Goal: Task Accomplishment & Management: Use online tool/utility

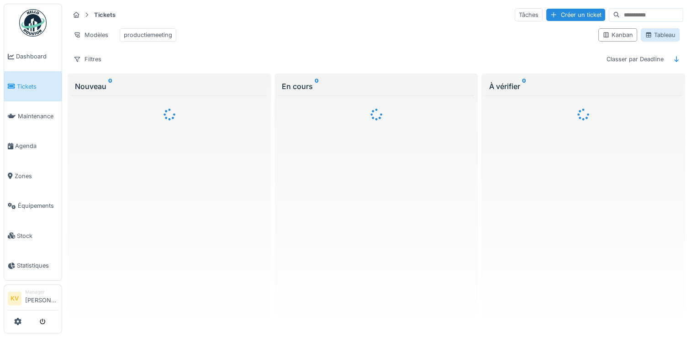
click at [645, 37] on icon at bounding box center [647, 34] width 5 height 5
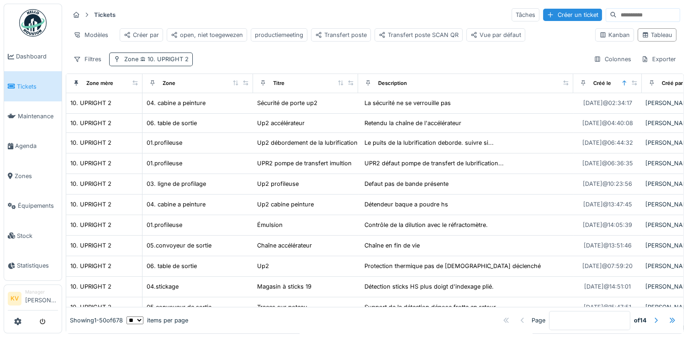
click at [167, 63] on span "10. UPRIGHT 2" at bounding box center [163, 59] width 50 height 7
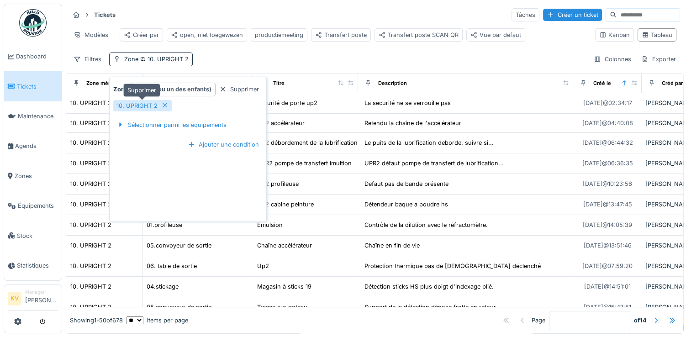
click at [161, 105] on icon at bounding box center [164, 105] width 7 height 6
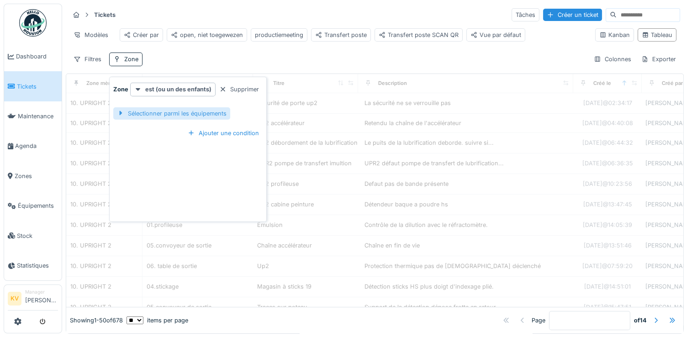
click at [168, 112] on div "Sélectionner parmi les équipements" at bounding box center [171, 113] width 117 height 12
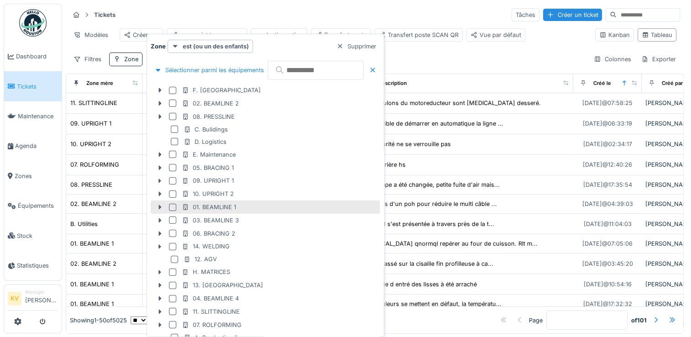
click at [170, 205] on div at bounding box center [172, 207] width 7 height 7
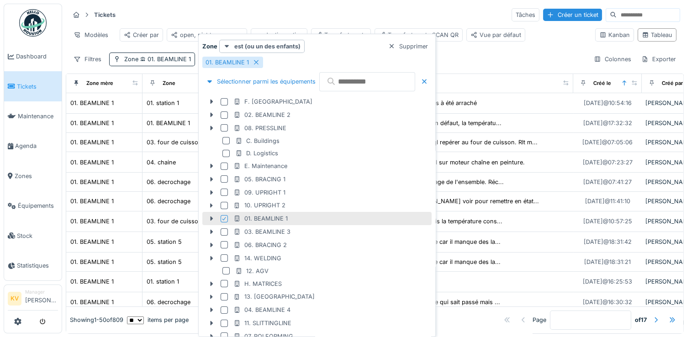
click at [422, 18] on div "Tickets Tâches Créer un ticket" at bounding box center [374, 14] width 610 height 15
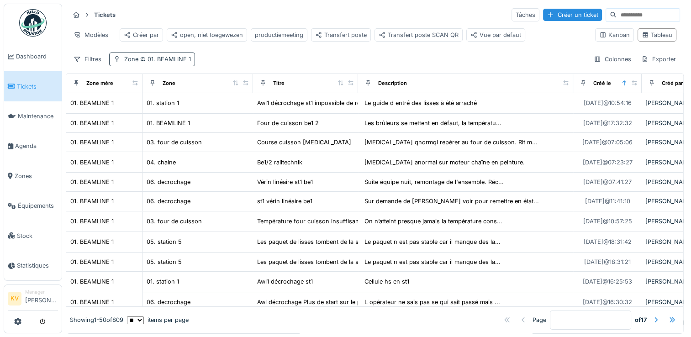
click at [180, 63] on span "01. BEAMLINE 1" at bounding box center [164, 59] width 52 height 7
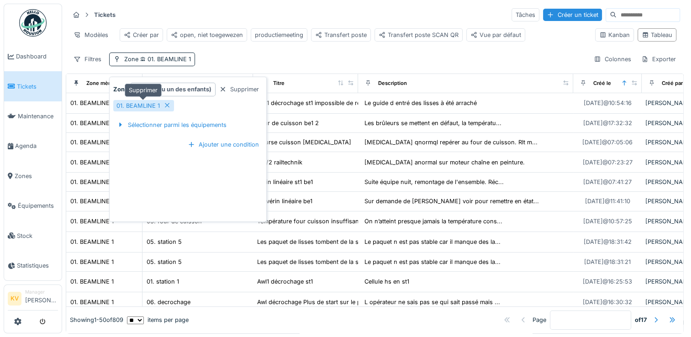
click at [163, 105] on icon at bounding box center [166, 105] width 7 height 6
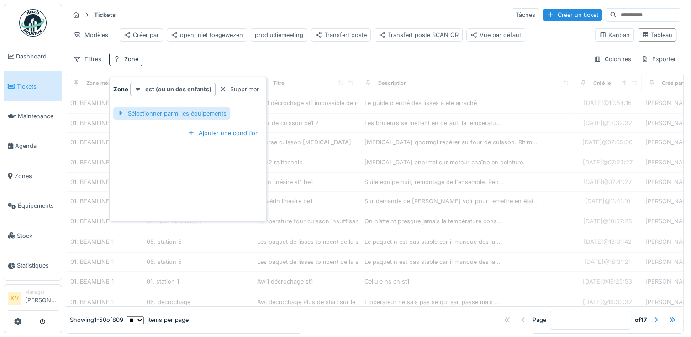
click at [175, 118] on div "Sélectionner parmi les équipements" at bounding box center [171, 113] width 117 height 12
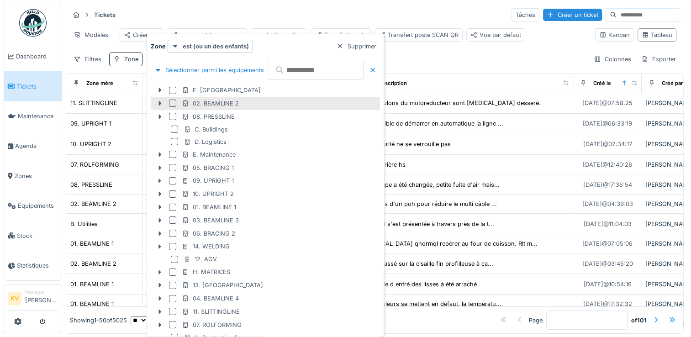
click at [172, 104] on div at bounding box center [172, 103] width 7 height 7
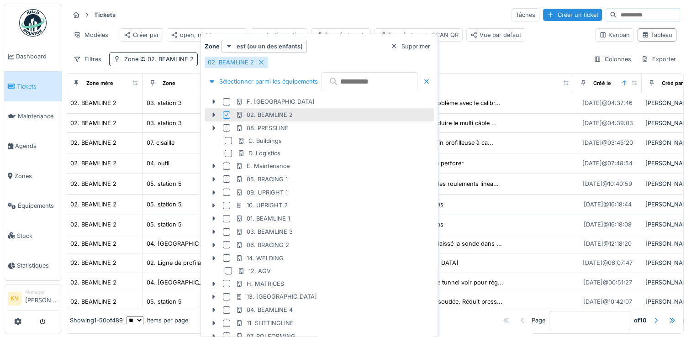
click at [385, 11] on div "Tickets Tâches Créer un ticket" at bounding box center [374, 14] width 610 height 15
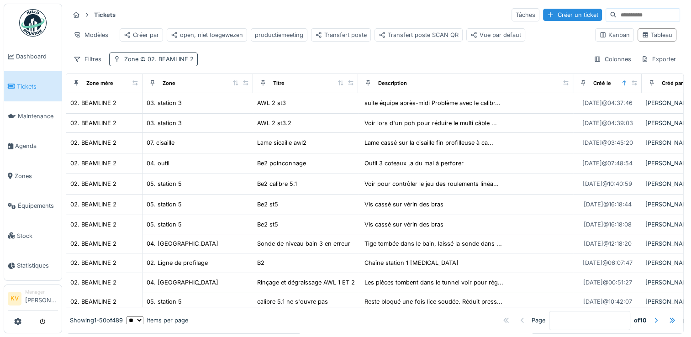
click at [177, 63] on span "02. BEAMLINE 2" at bounding box center [165, 59] width 55 height 7
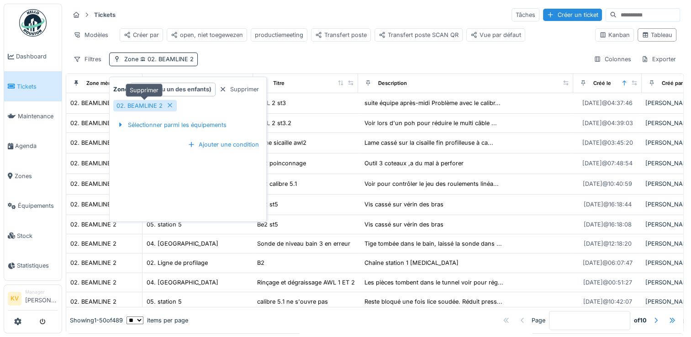
click at [167, 105] on icon at bounding box center [169, 105] width 7 height 6
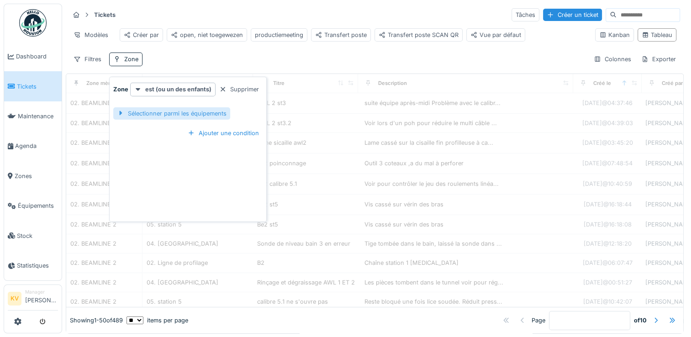
click at [173, 114] on div "Sélectionner parmi les équipements" at bounding box center [171, 113] width 117 height 12
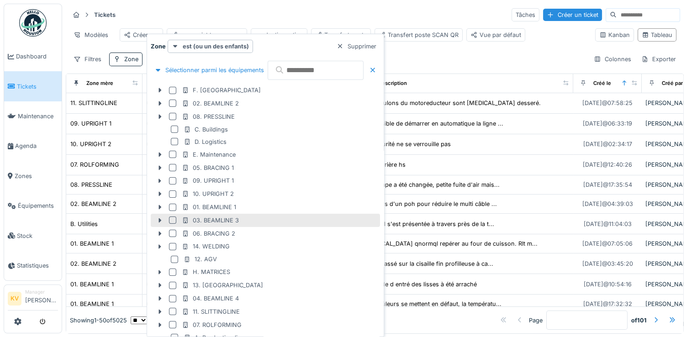
click at [173, 218] on div at bounding box center [172, 219] width 7 height 7
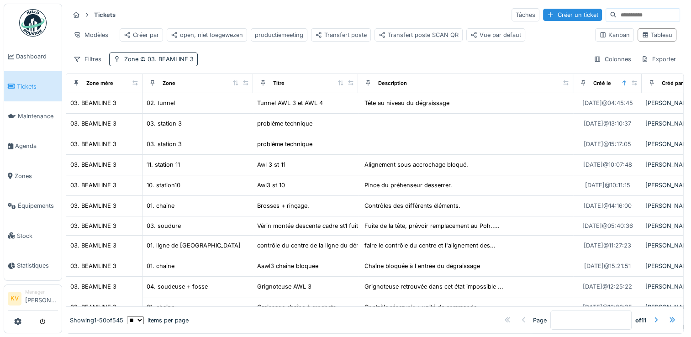
click at [374, 15] on div "Tickets Tâches Créer un ticket" at bounding box center [374, 14] width 610 height 15
click at [179, 63] on span "03. BEAMLINE 3" at bounding box center [165, 59] width 55 height 7
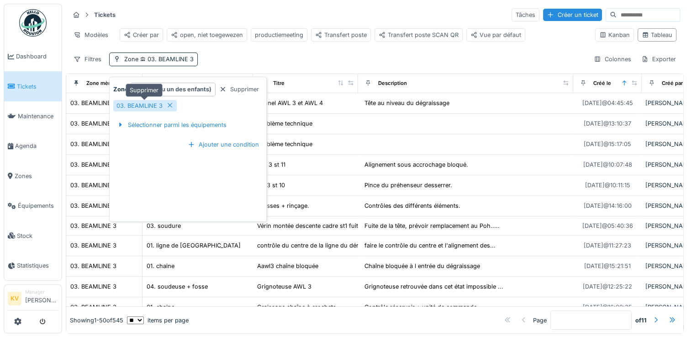
click at [170, 105] on icon at bounding box center [169, 105] width 7 height 6
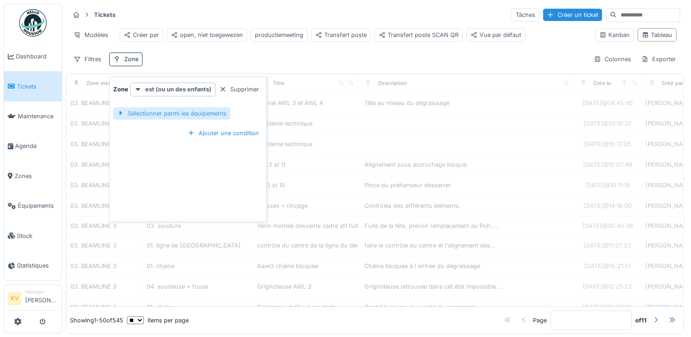
click at [170, 113] on div "Sélectionner parmi les équipements" at bounding box center [171, 113] width 117 height 12
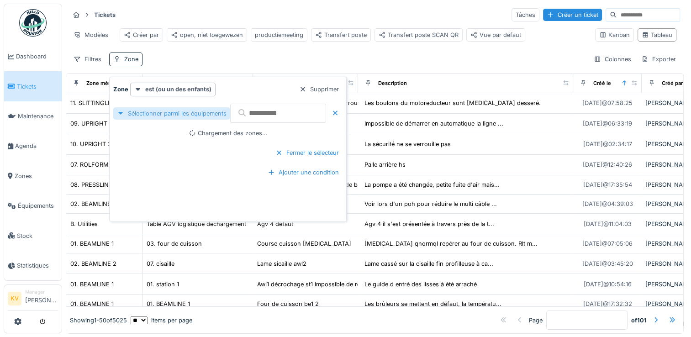
click at [170, 113] on div "Sélectionner parmi les équipements" at bounding box center [171, 113] width 117 height 12
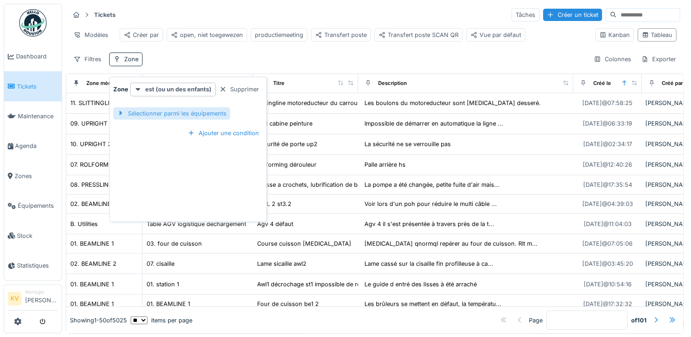
click at [170, 113] on div "Sélectionner parmi les équipements" at bounding box center [171, 113] width 117 height 12
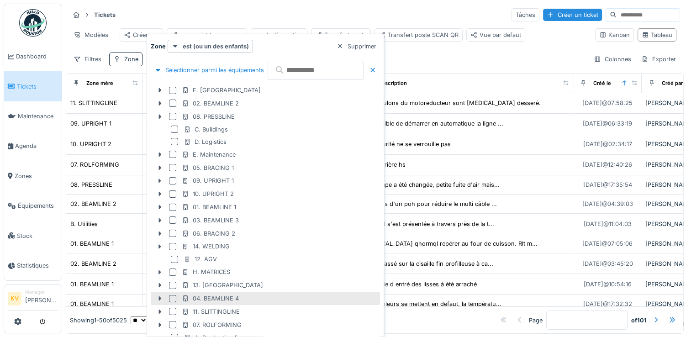
click at [171, 299] on div at bounding box center [172, 298] width 7 height 7
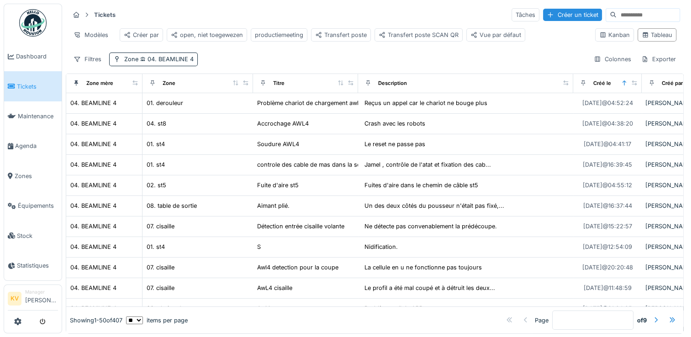
click at [376, 9] on div "Tickets Tâches Créer un ticket" at bounding box center [374, 14] width 610 height 15
click at [187, 63] on span "04. BEAMLINE 4" at bounding box center [165, 59] width 55 height 7
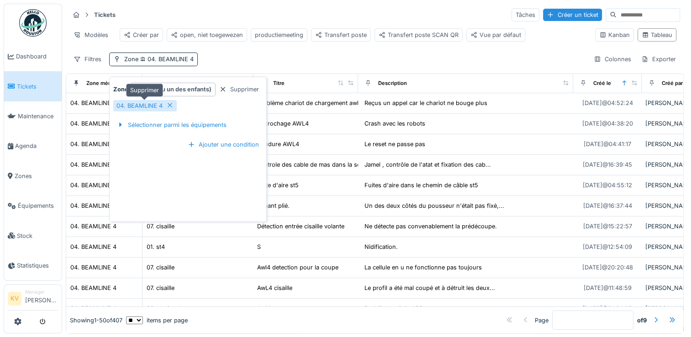
click at [168, 103] on icon at bounding box center [169, 105] width 7 height 6
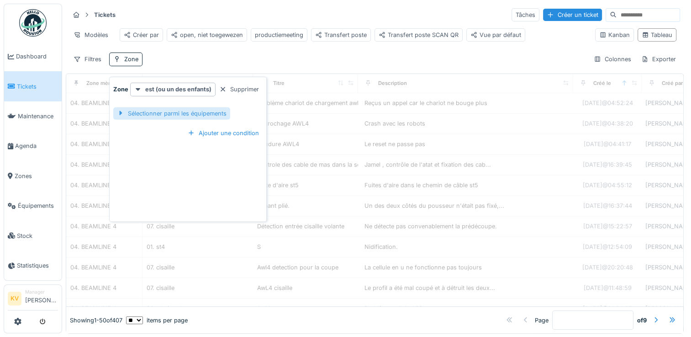
click at [169, 112] on div "Sélectionner parmi les équipements" at bounding box center [171, 113] width 117 height 12
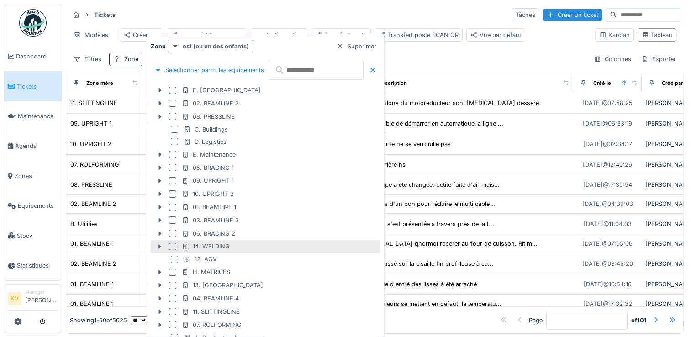
scroll to position [74, 0]
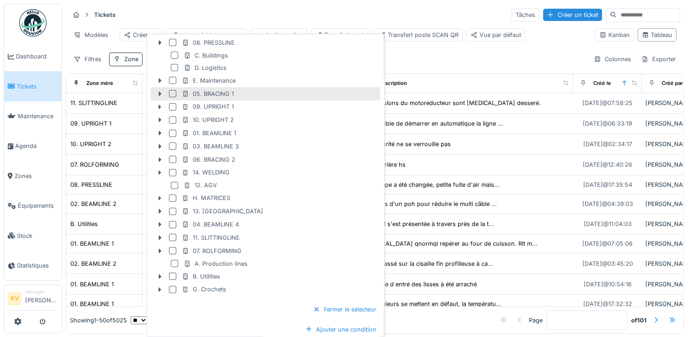
click at [203, 94] on div "05. BRACING 1" at bounding box center [208, 93] width 52 height 9
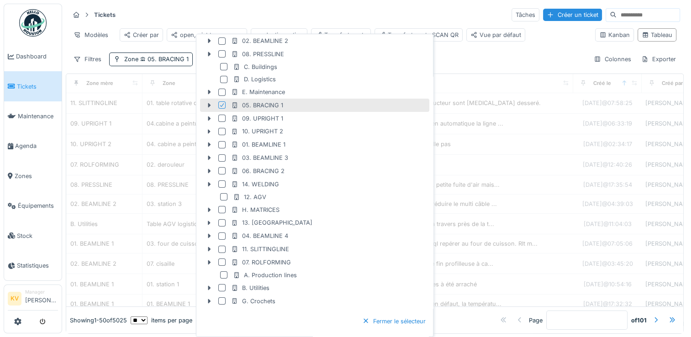
scroll to position [85, 0]
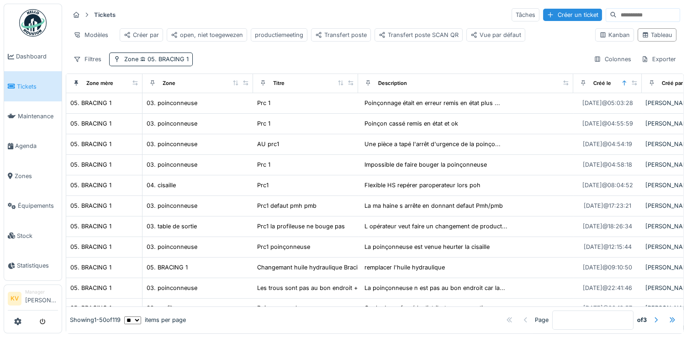
click at [384, 12] on div "Tickets Tâches Créer un ticket" at bounding box center [374, 14] width 610 height 15
click at [149, 63] on span "05. BRACING 1" at bounding box center [163, 59] width 50 height 7
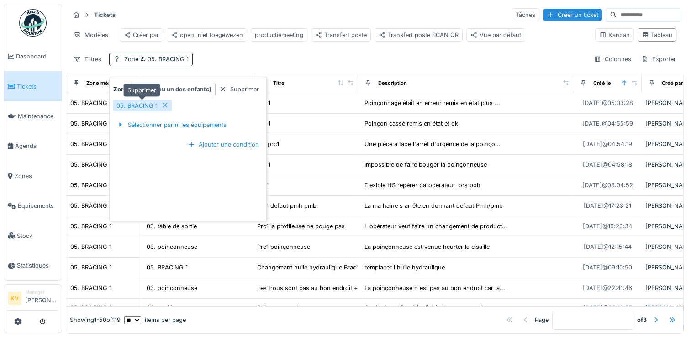
click at [163, 105] on icon at bounding box center [165, 105] width 5 height 5
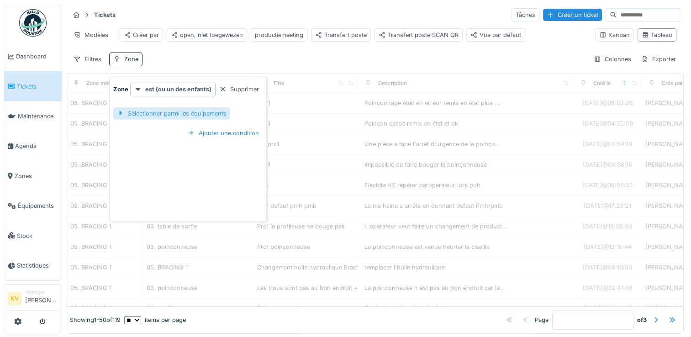
click at [184, 115] on div "Sélectionner parmi les équipements" at bounding box center [171, 113] width 117 height 12
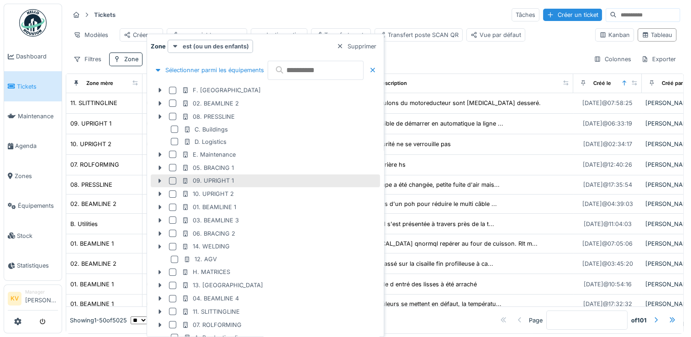
scroll to position [74, 0]
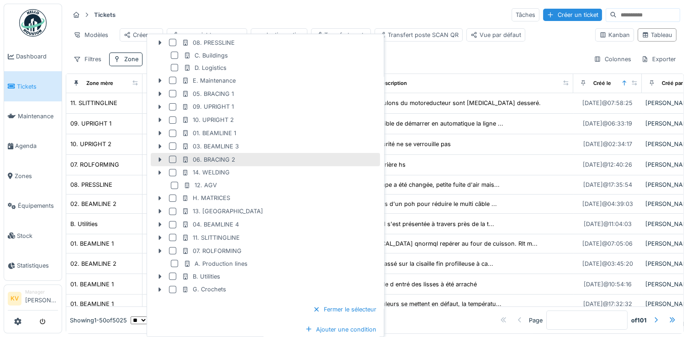
click at [171, 158] on div at bounding box center [172, 159] width 7 height 7
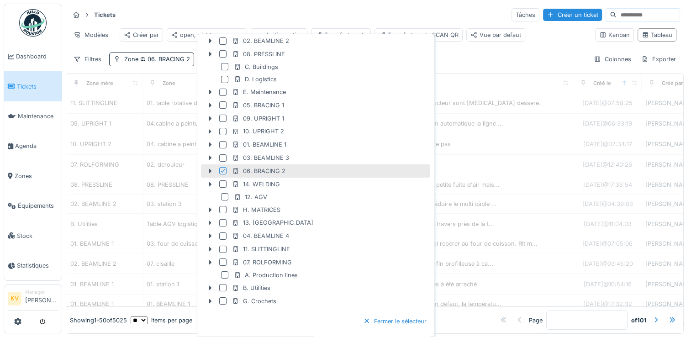
scroll to position [85, 0]
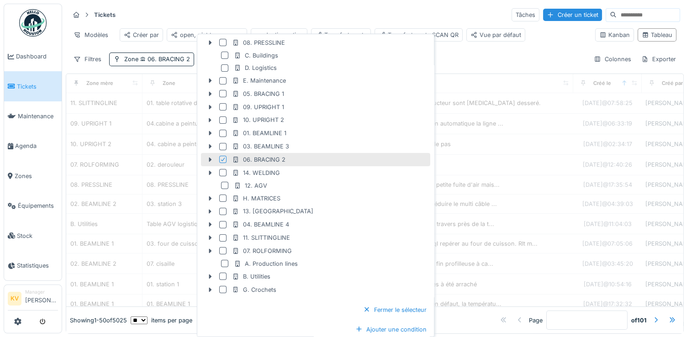
click at [308, 16] on div "Tickets Tâches Créer un ticket" at bounding box center [374, 14] width 610 height 15
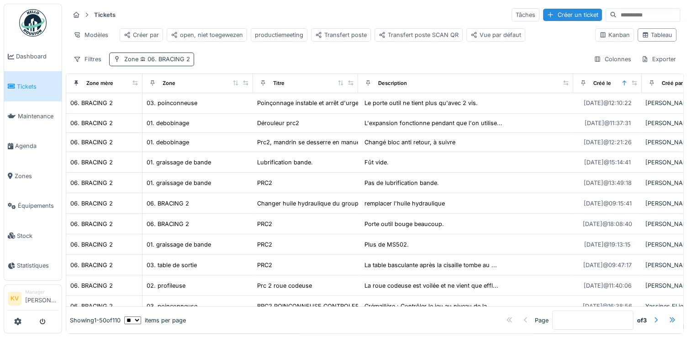
click at [152, 63] on span "06. BRACING 2" at bounding box center [164, 59] width 52 height 7
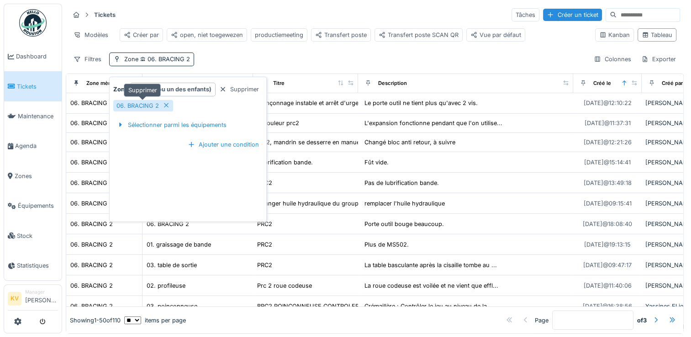
click at [167, 109] on div at bounding box center [166, 105] width 7 height 9
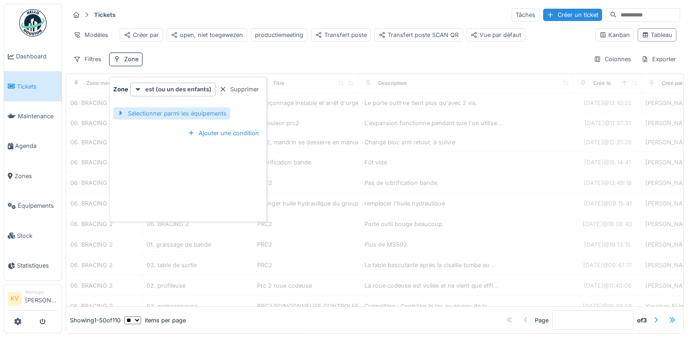
click at [183, 112] on div "Sélectionner parmi les équipements" at bounding box center [171, 113] width 117 height 12
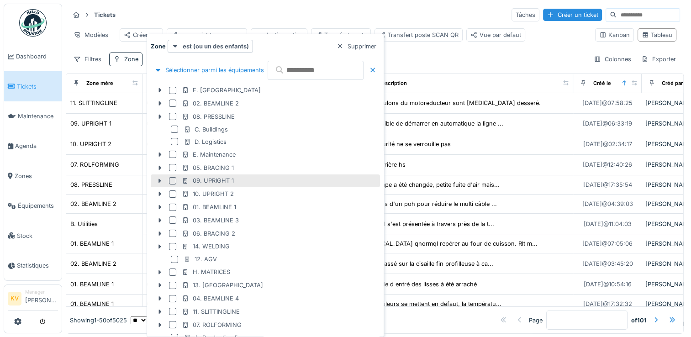
click at [174, 178] on div at bounding box center [172, 180] width 7 height 7
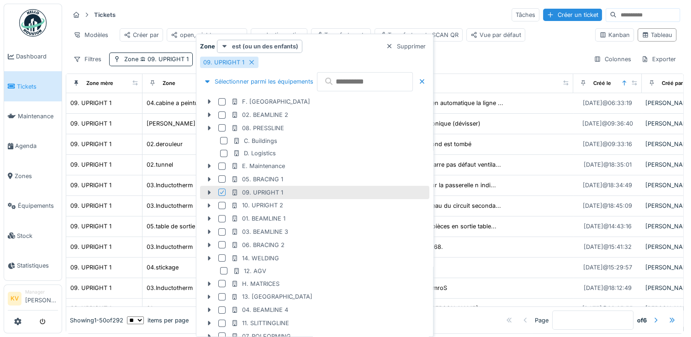
click at [327, 19] on div "Tickets Tâches Créer un ticket" at bounding box center [374, 14] width 610 height 15
